Goal: Task Accomplishment & Management: Use online tool/utility

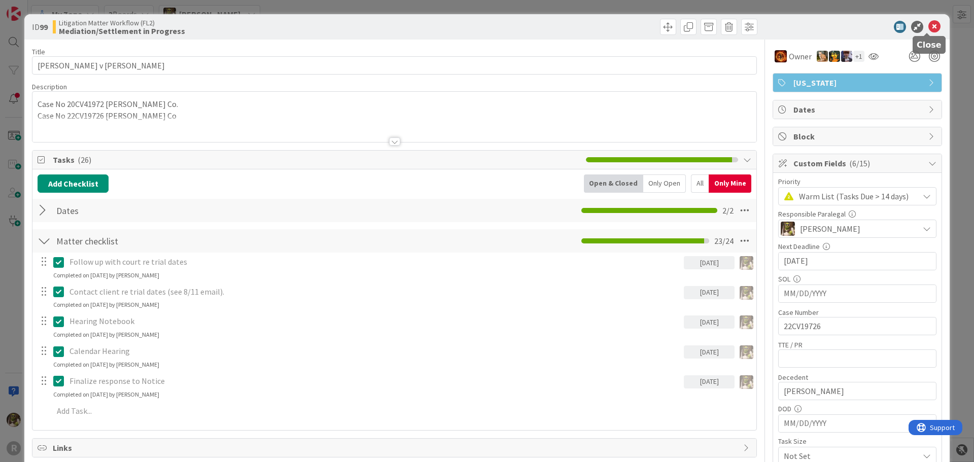
click at [928, 24] on icon at bounding box center [934, 27] width 12 height 12
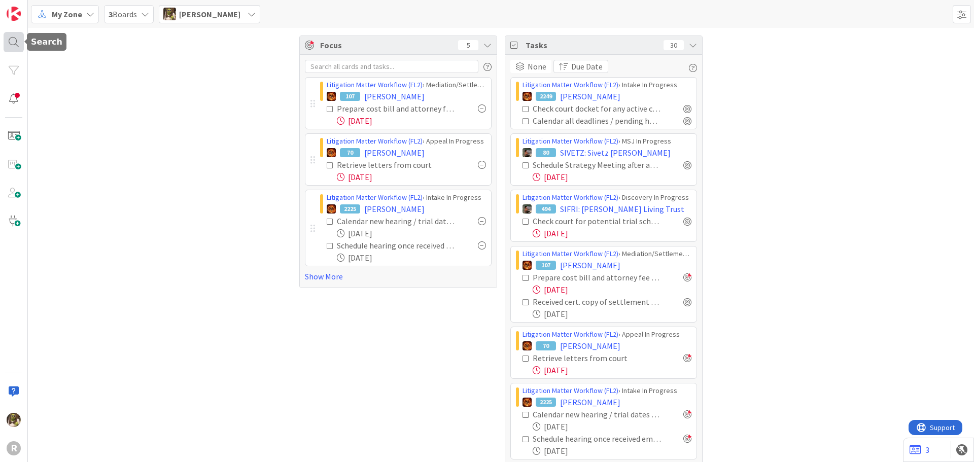
click at [9, 45] on div at bounding box center [14, 42] width 20 height 20
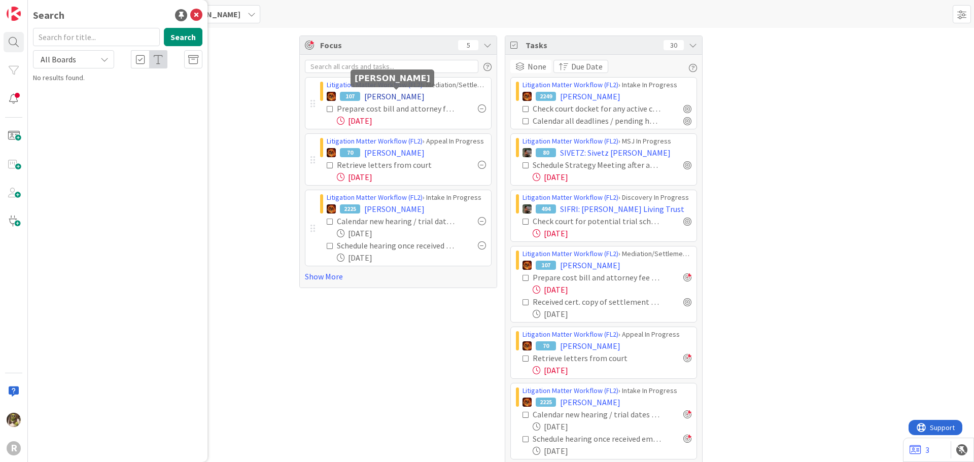
click at [411, 99] on span "[PERSON_NAME]" at bounding box center [394, 96] width 60 height 12
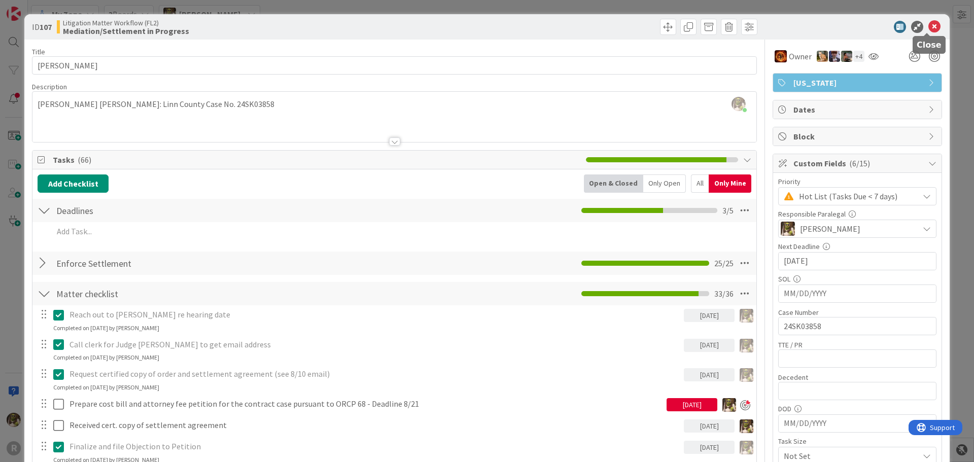
click at [931, 25] on icon at bounding box center [934, 27] width 12 height 12
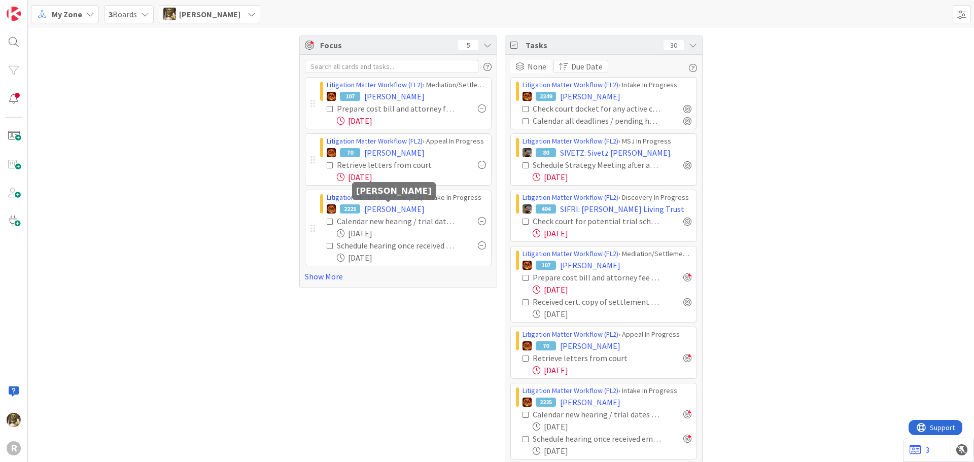
click at [390, 203] on span "[PERSON_NAME]" at bounding box center [394, 209] width 60 height 12
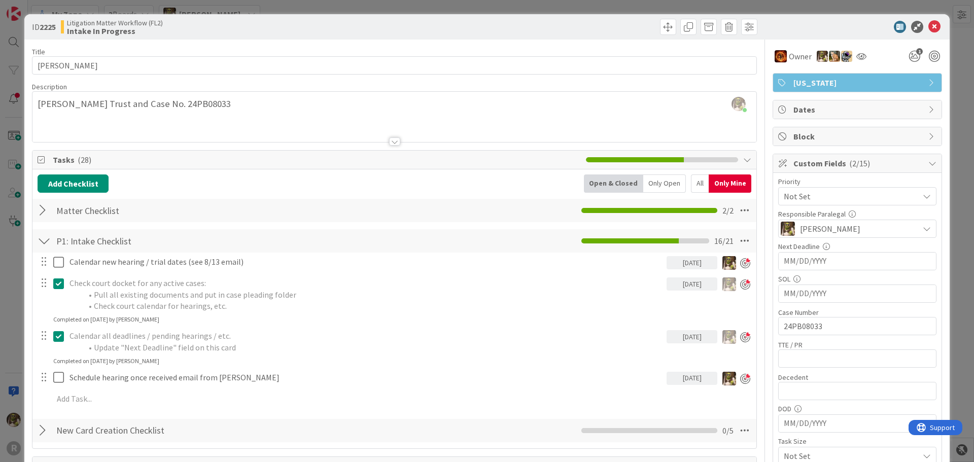
click at [698, 187] on div "All" at bounding box center [700, 183] width 18 height 18
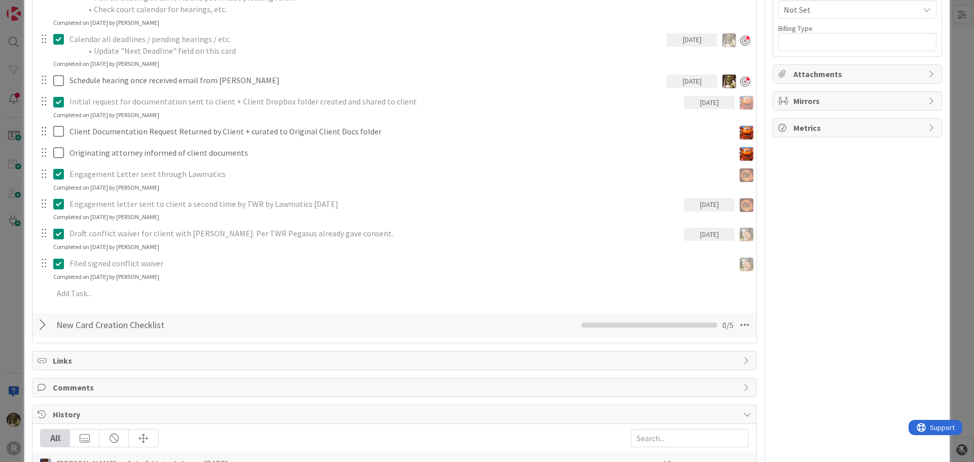
scroll to position [761, 0]
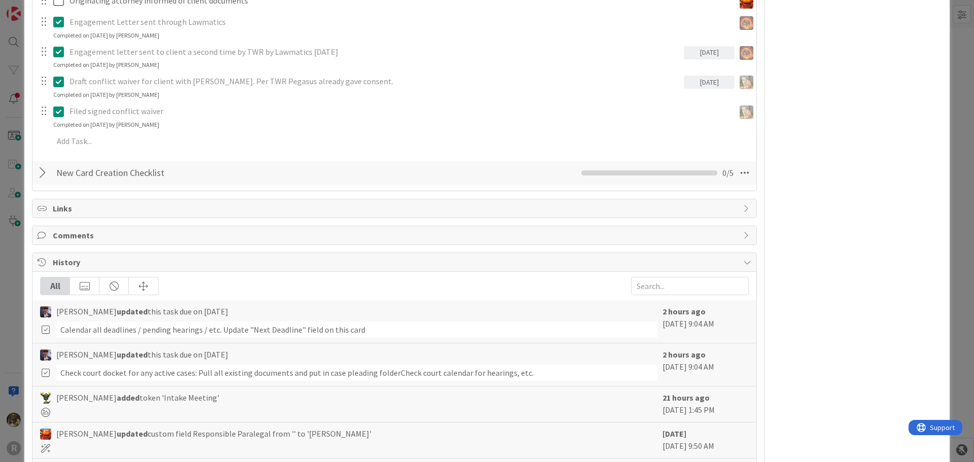
click at [43, 166] on div at bounding box center [44, 173] width 13 height 18
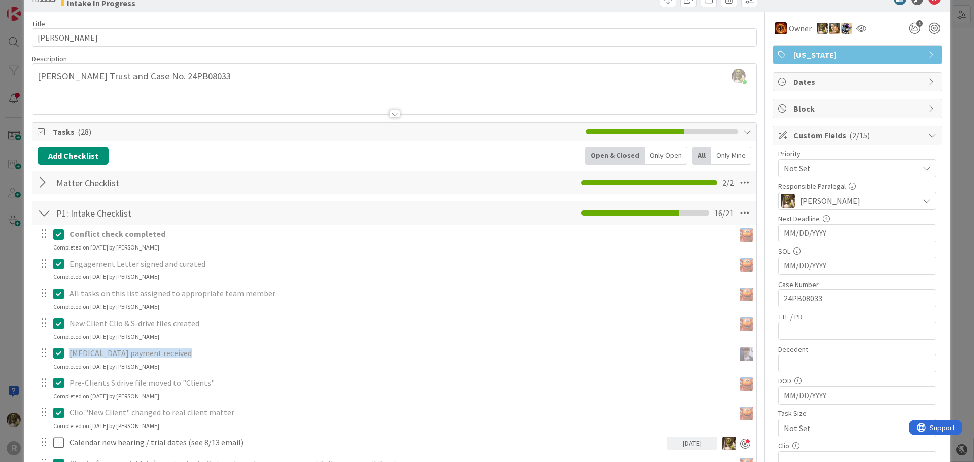
scroll to position [0, 0]
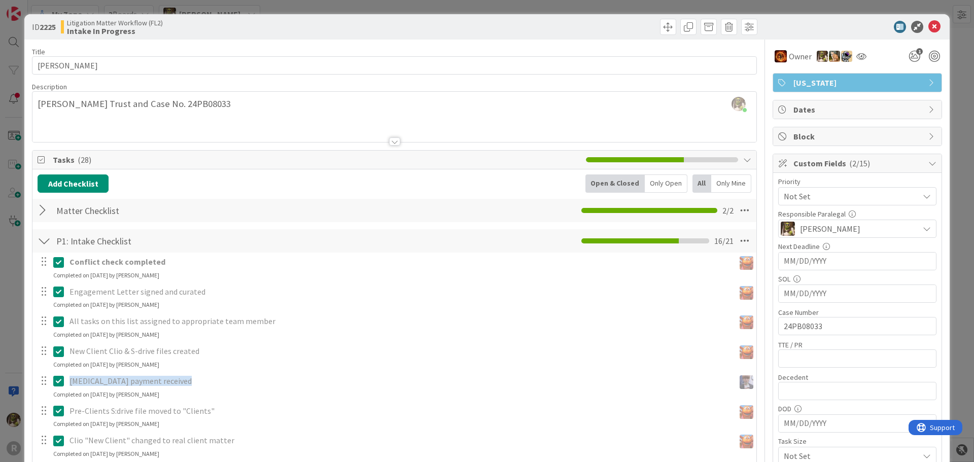
click at [671, 191] on div "Only Open" at bounding box center [665, 183] width 43 height 18
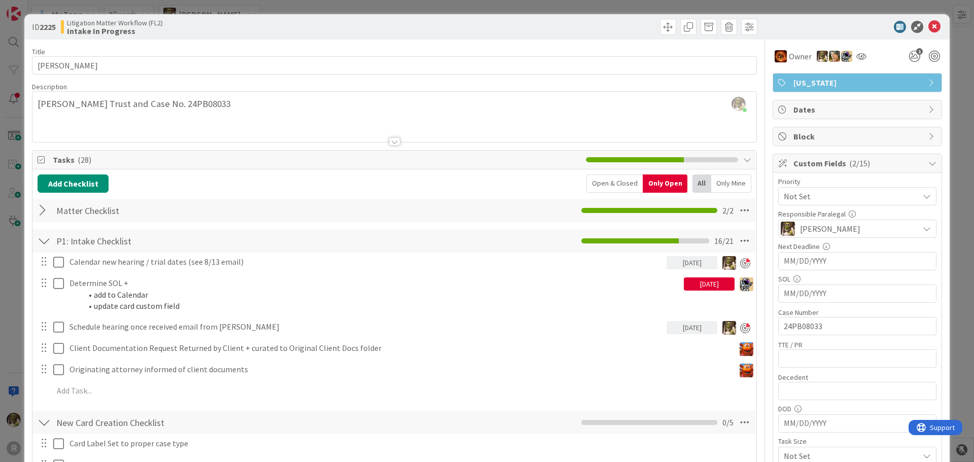
click at [717, 181] on div "Only Mine" at bounding box center [731, 183] width 40 height 18
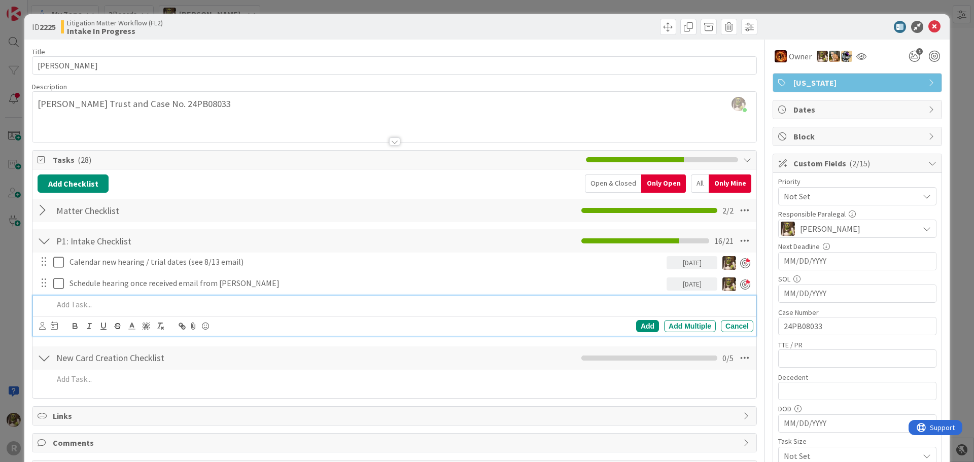
click at [70, 300] on p at bounding box center [401, 305] width 696 height 12
click at [37, 324] on div "Add Add Multiple Cancel" at bounding box center [394, 326] width 723 height 20
click at [39, 324] on icon at bounding box center [42, 326] width 7 height 8
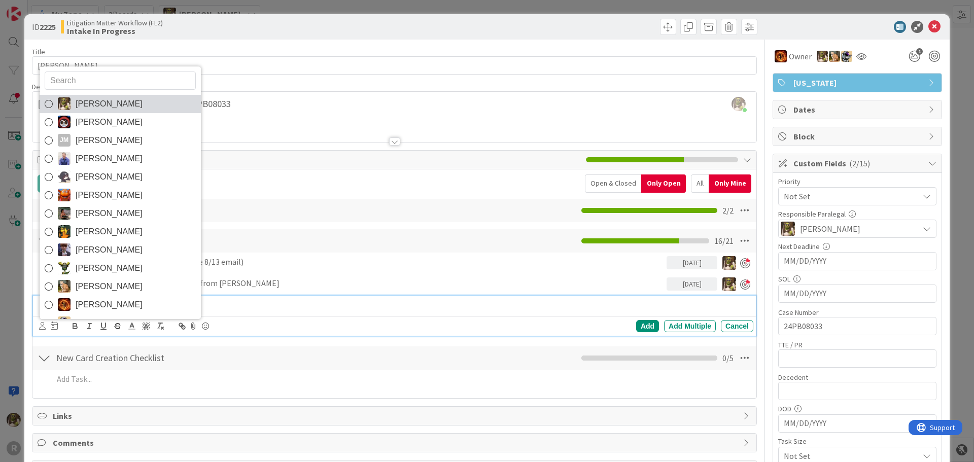
click at [90, 105] on span "[PERSON_NAME]" at bounding box center [109, 103] width 67 height 15
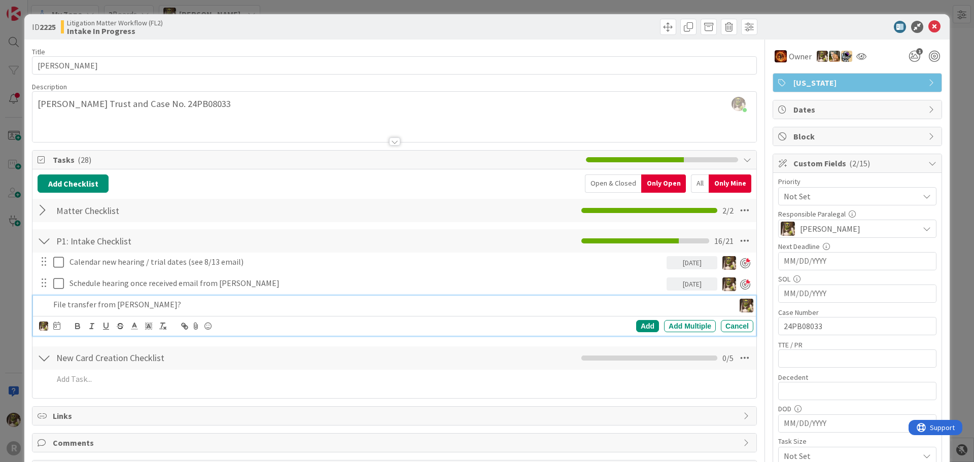
click at [56, 330] on div at bounding box center [56, 326] width 7 height 12
click at [157, 430] on td "14" at bounding box center [154, 429] width 20 height 19
click at [636, 326] on div "Add" at bounding box center [647, 326] width 23 height 12
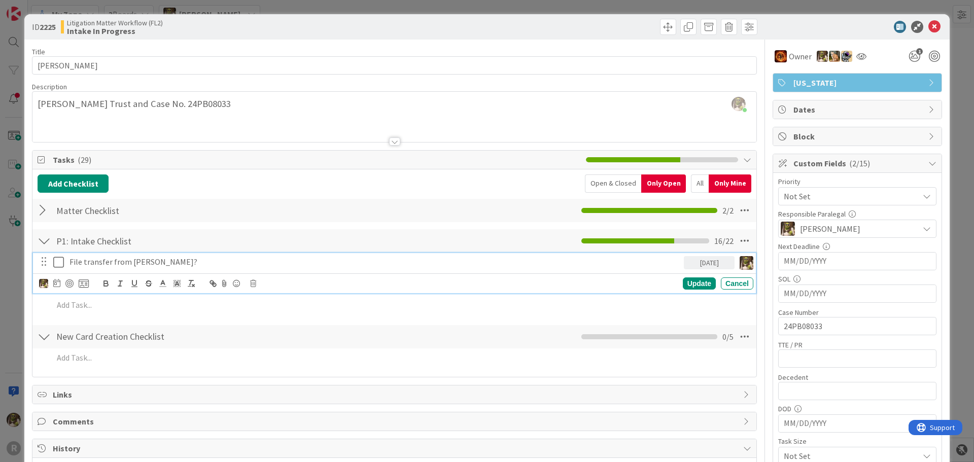
click at [171, 261] on p "File transfer from [PERSON_NAME]?" at bounding box center [374, 262] width 610 height 12
click at [69, 285] on div at bounding box center [69, 283] width 8 height 8
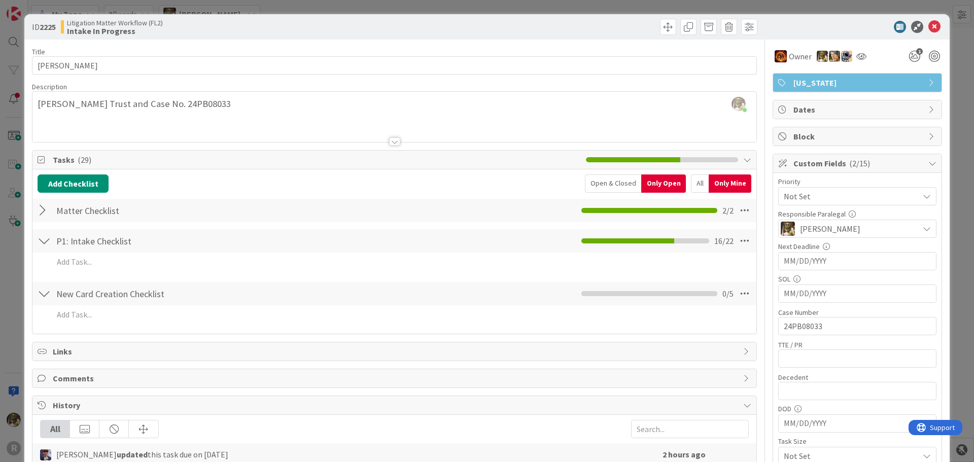
click at [933, 25] on div at bounding box center [851, 27] width 179 height 12
click at [929, 29] on icon at bounding box center [934, 27] width 12 height 12
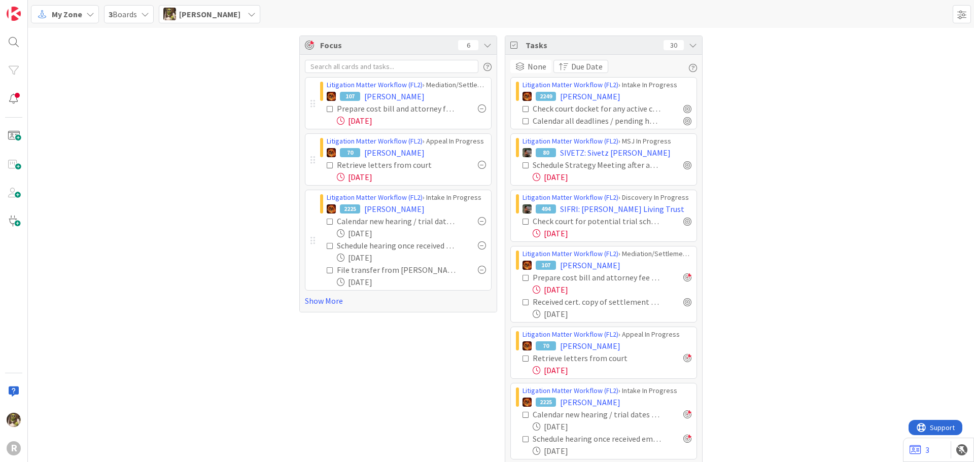
drag, startPoint x: 68, startPoint y: 12, endPoint x: 65, endPoint y: 21, distance: 9.6
click at [68, 12] on span "My Zone" at bounding box center [67, 14] width 30 height 12
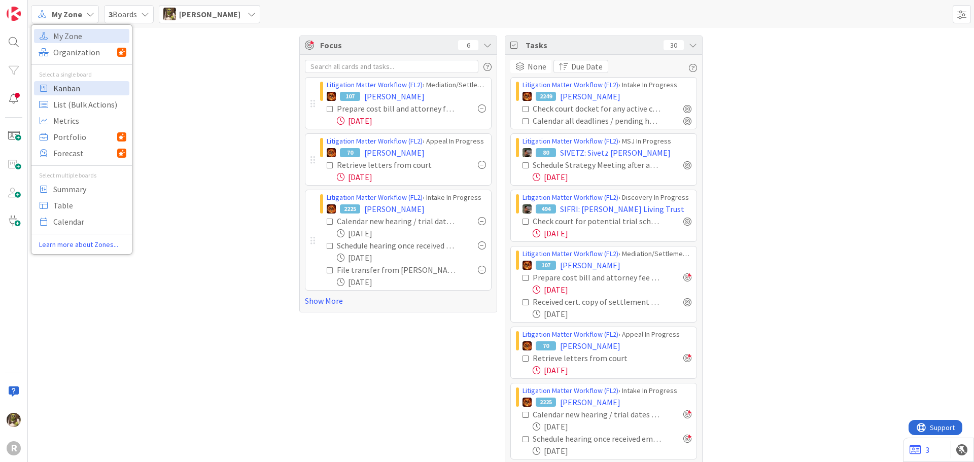
click at [67, 92] on span "Kanban" at bounding box center [89, 88] width 73 height 15
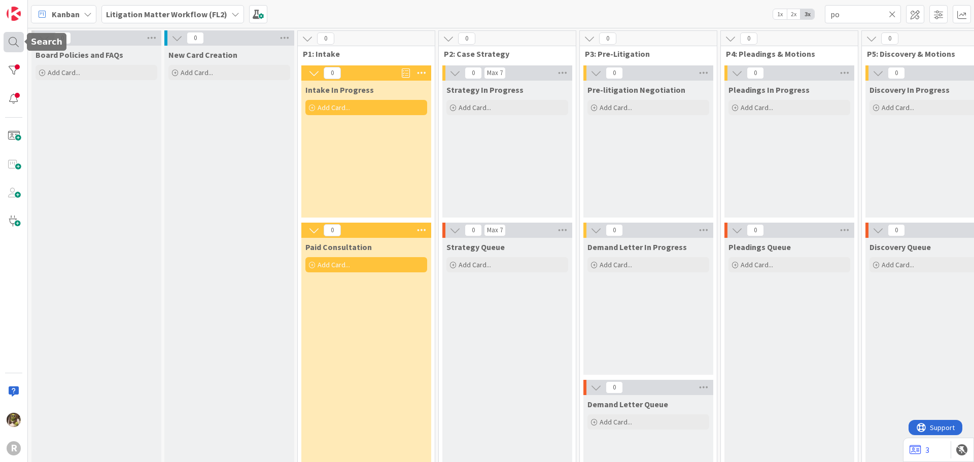
click at [15, 41] on div at bounding box center [14, 42] width 20 height 20
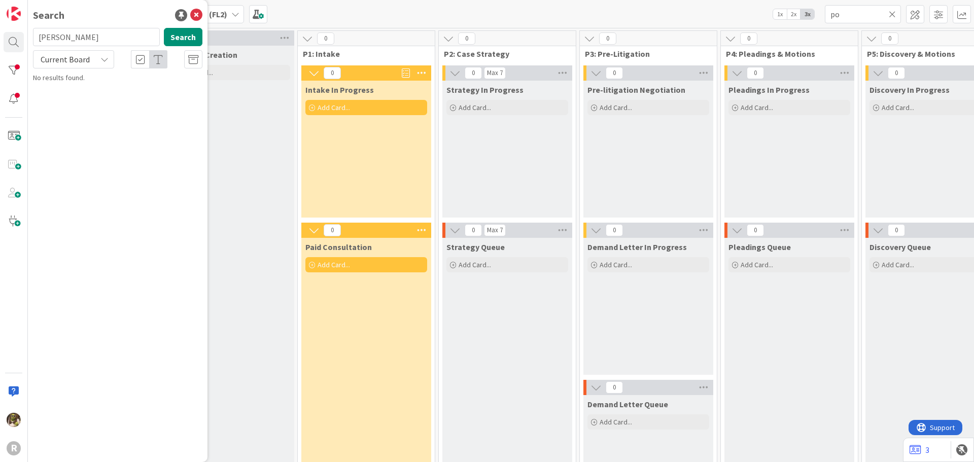
type input "[PERSON_NAME]"
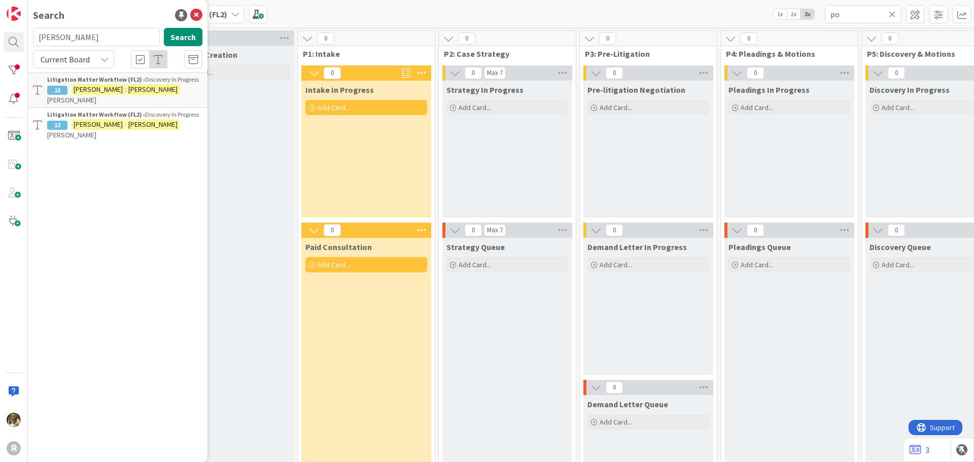
click at [96, 95] on span "[PERSON_NAME]" at bounding box center [71, 99] width 49 height 9
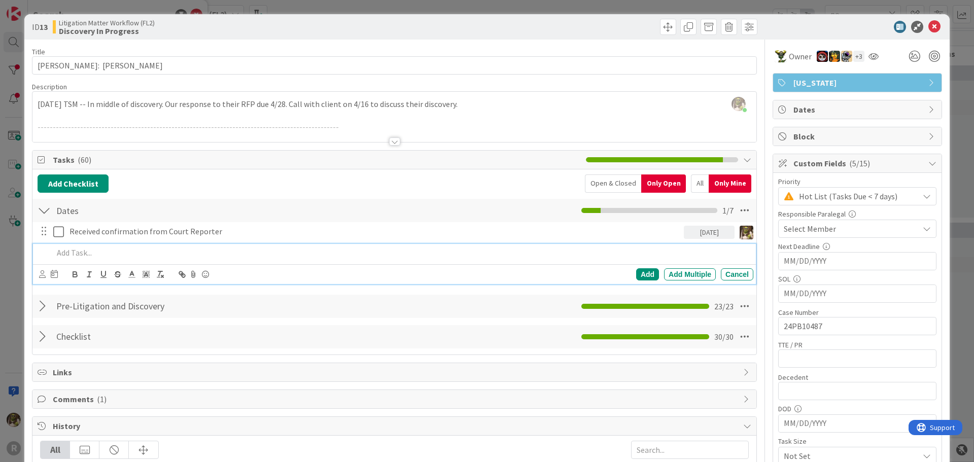
click at [130, 255] on p at bounding box center [401, 253] width 696 height 12
drag, startPoint x: 130, startPoint y: 255, endPoint x: 47, endPoint y: 271, distance: 84.6
click at [47, 270] on div at bounding box center [48, 274] width 19 height 12
click at [43, 272] on icon at bounding box center [42, 274] width 7 height 8
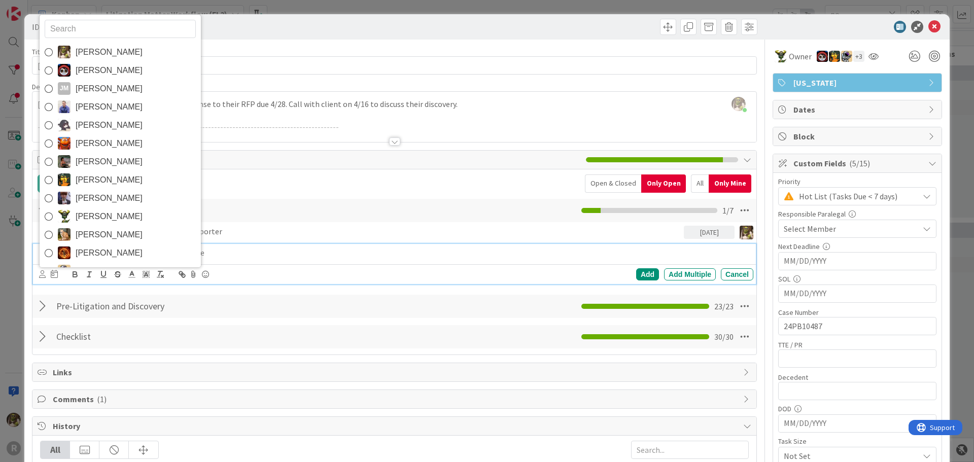
drag, startPoint x: 83, startPoint y: 56, endPoint x: 78, endPoint y: 66, distance: 11.6
click at [83, 56] on span "[PERSON_NAME]" at bounding box center [109, 52] width 67 height 15
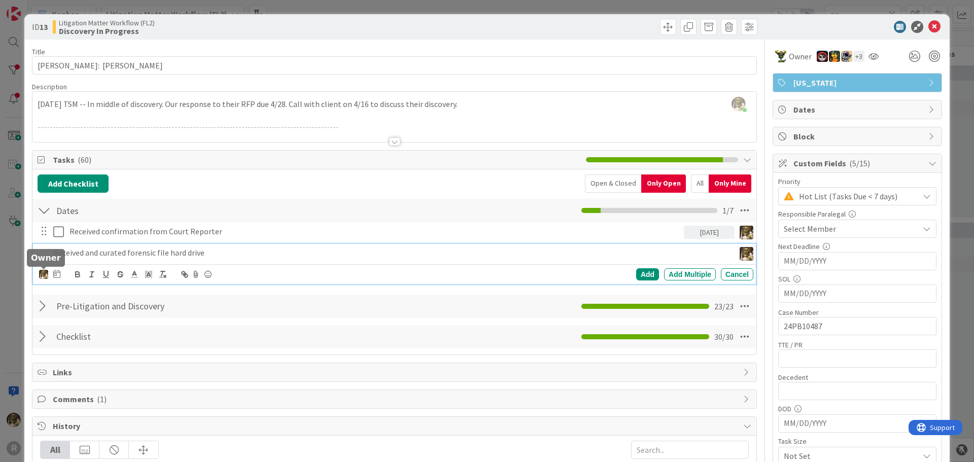
click at [52, 273] on div "[PERSON_NAME] [PERSON_NAME] [PERSON_NAME] [PERSON_NAME] [PERSON_NAME] [PERSON_N…" at bounding box center [49, 274] width 21 height 12
click at [53, 272] on div "[PERSON_NAME] [PERSON_NAME] [PERSON_NAME] [PERSON_NAME] [PERSON_NAME] [PERSON_N…" at bounding box center [49, 274] width 21 height 12
click at [53, 272] on icon at bounding box center [56, 274] width 7 height 8
click at [153, 382] on td "14" at bounding box center [154, 378] width 20 height 19
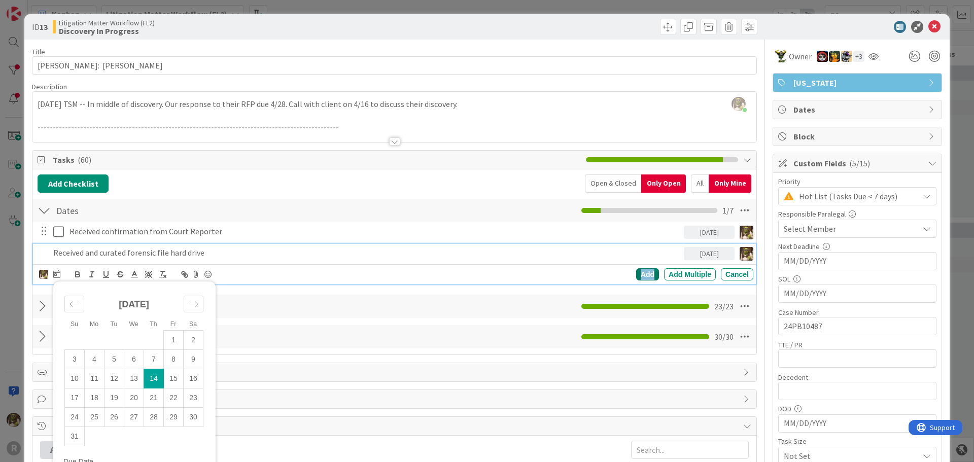
click at [644, 274] on div "Add" at bounding box center [647, 274] width 23 height 12
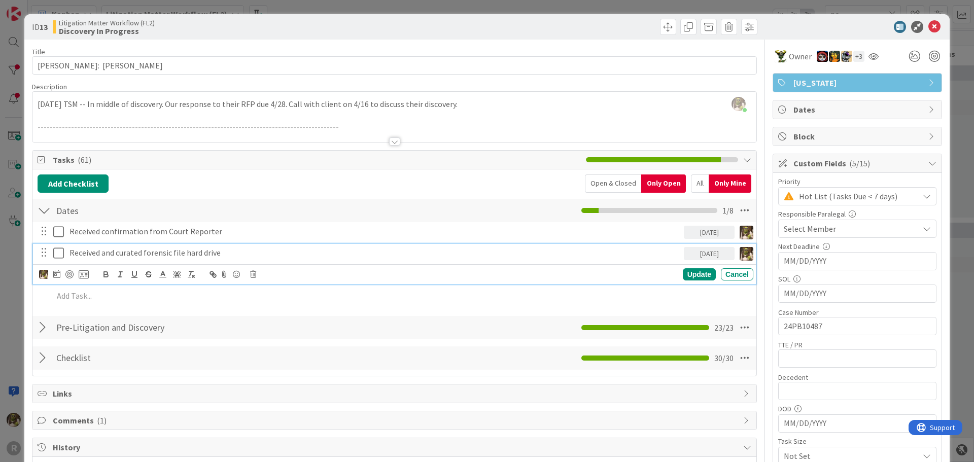
click at [135, 251] on p "Received and curated forensic file hard drive" at bounding box center [374, 253] width 610 height 12
click at [68, 272] on div at bounding box center [69, 274] width 8 height 8
click at [928, 24] on icon at bounding box center [934, 27] width 12 height 12
